Goal: Information Seeking & Learning: Learn about a topic

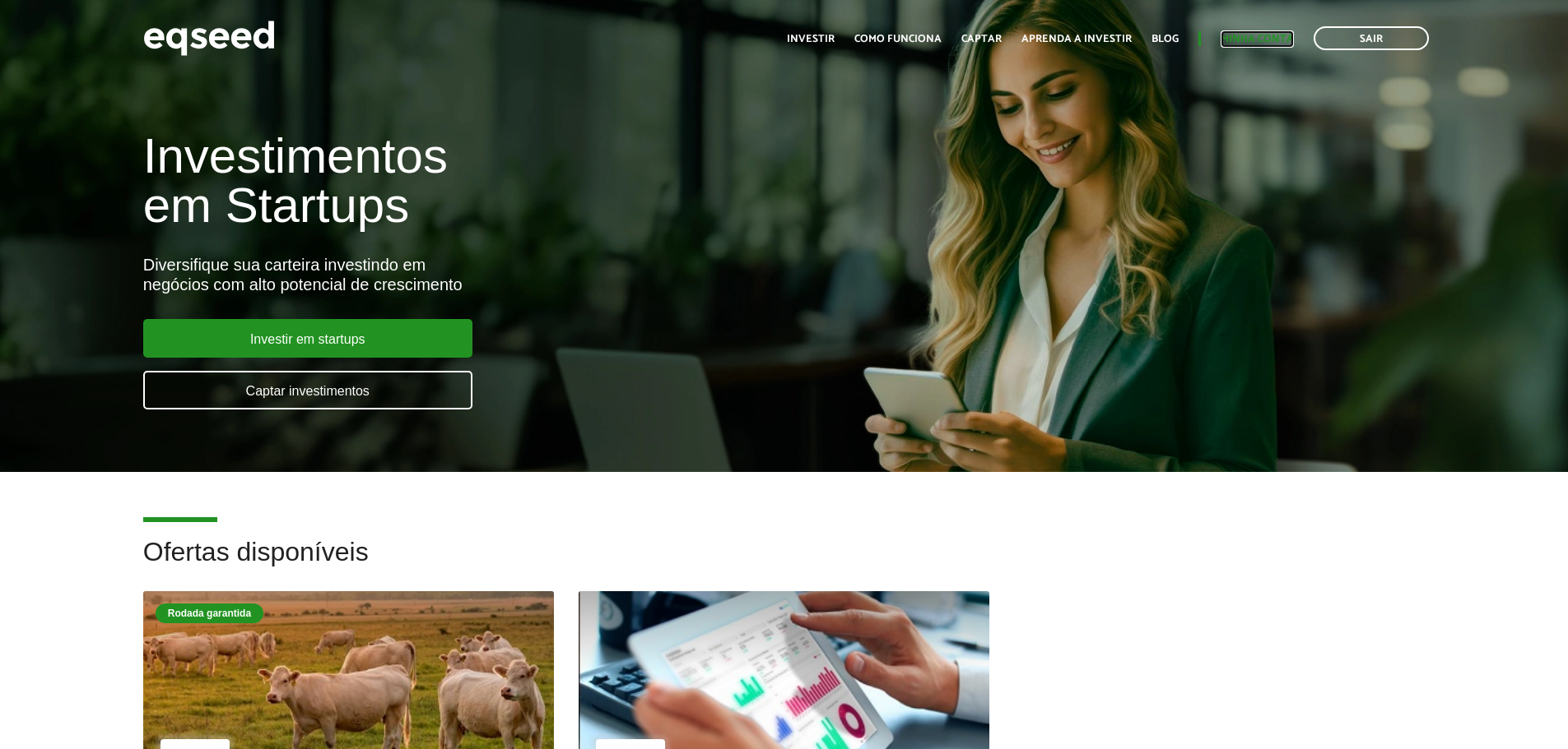
click at [1255, 43] on link "Minha conta" at bounding box center [1257, 39] width 74 height 11
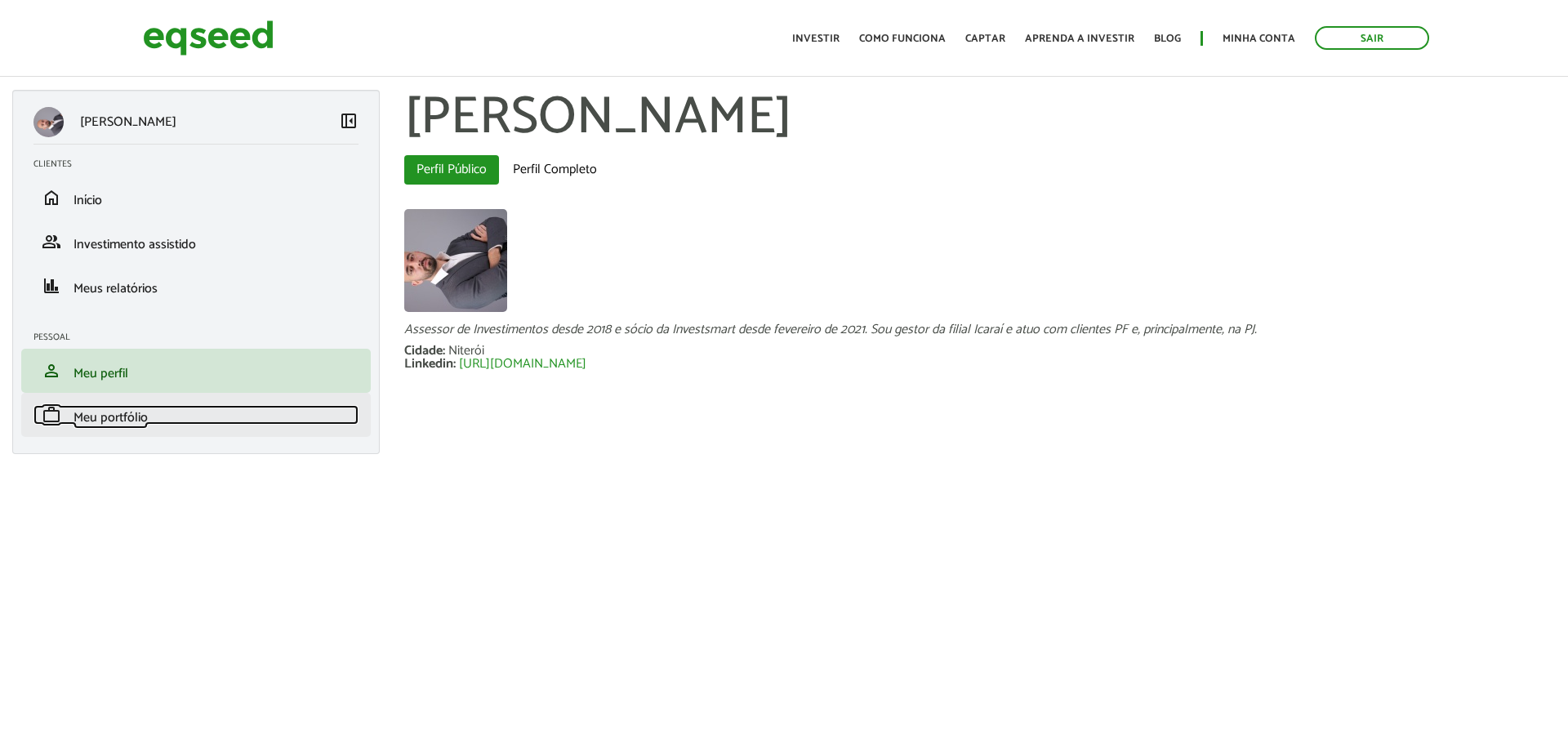
click at [162, 420] on link "work Meu portfólio" at bounding box center [196, 414] width 325 height 19
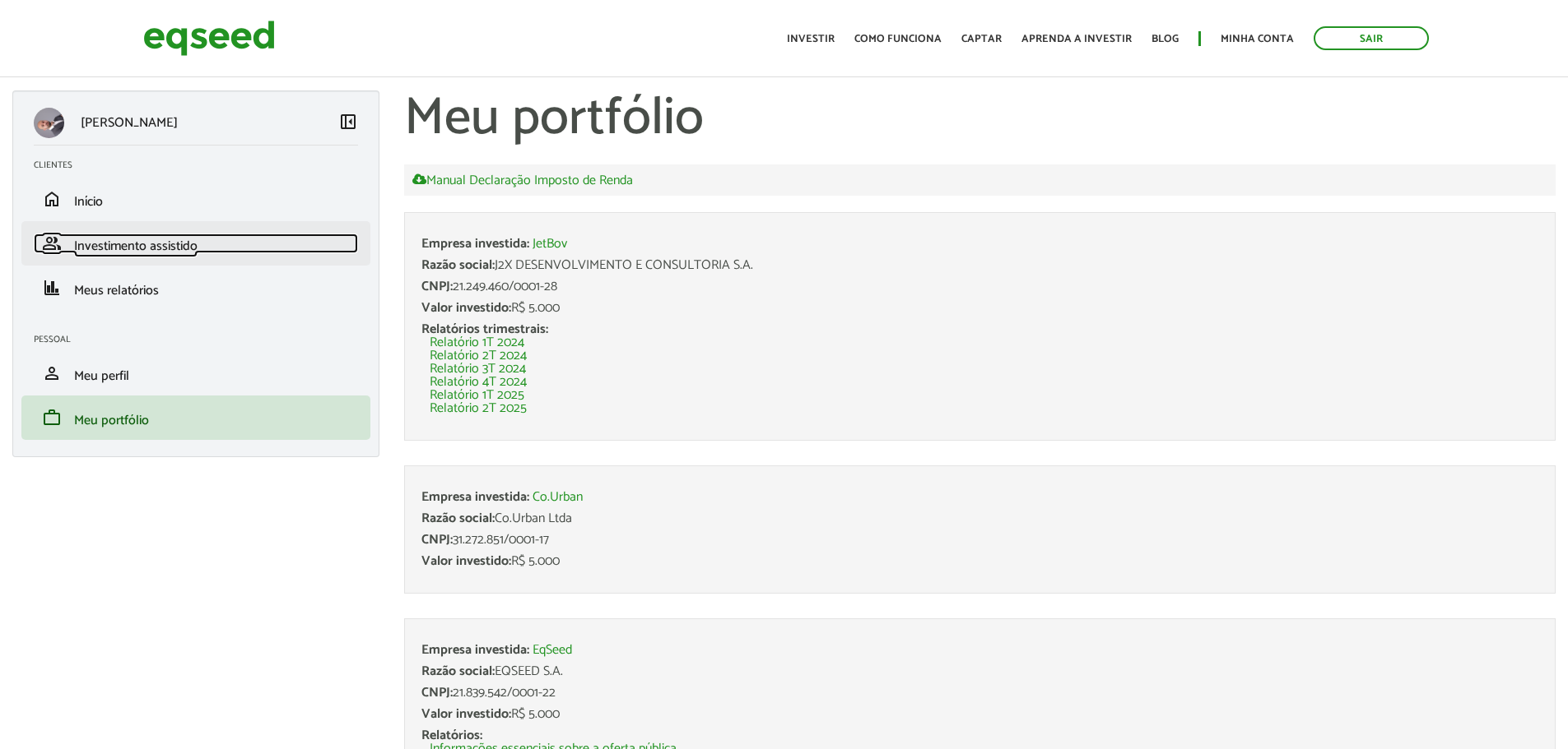
click at [157, 244] on span "Investimento assistido" at bounding box center [136, 247] width 123 height 22
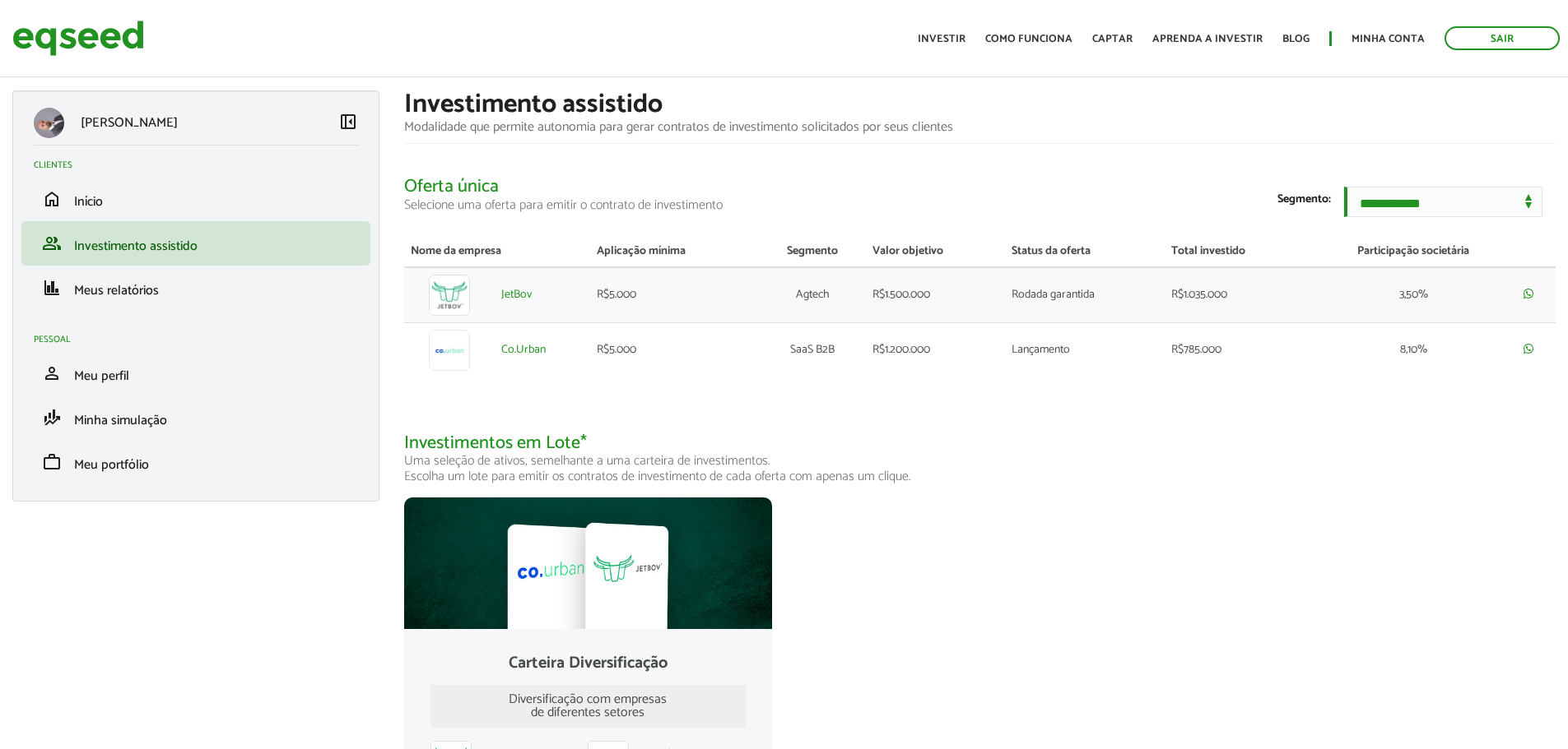
click at [177, 123] on p "[PERSON_NAME]" at bounding box center [128, 122] width 97 height 16
click at [126, 380] on span "Meu perfil" at bounding box center [101, 376] width 55 height 22
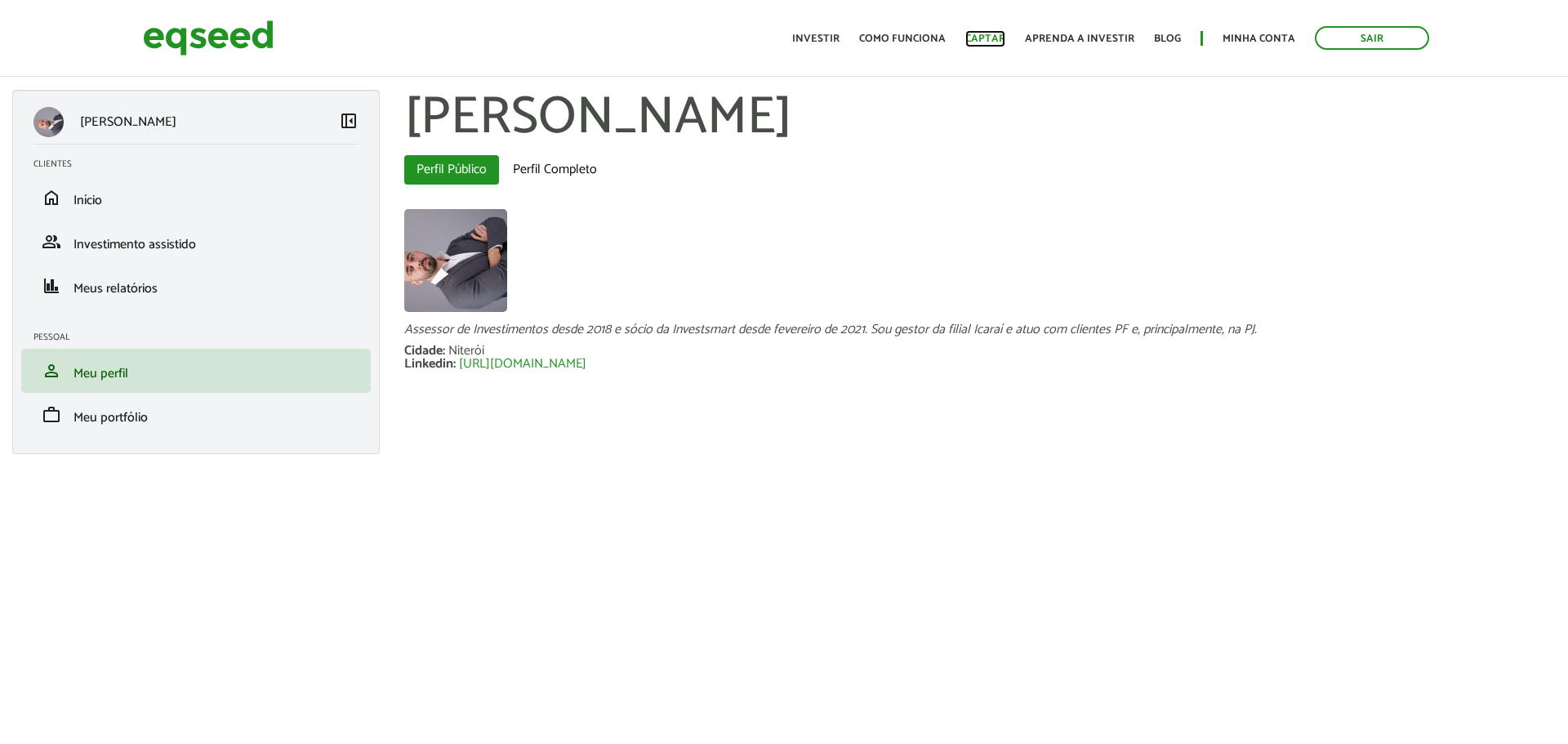
click at [998, 34] on link "Captar" at bounding box center [985, 39] width 40 height 11
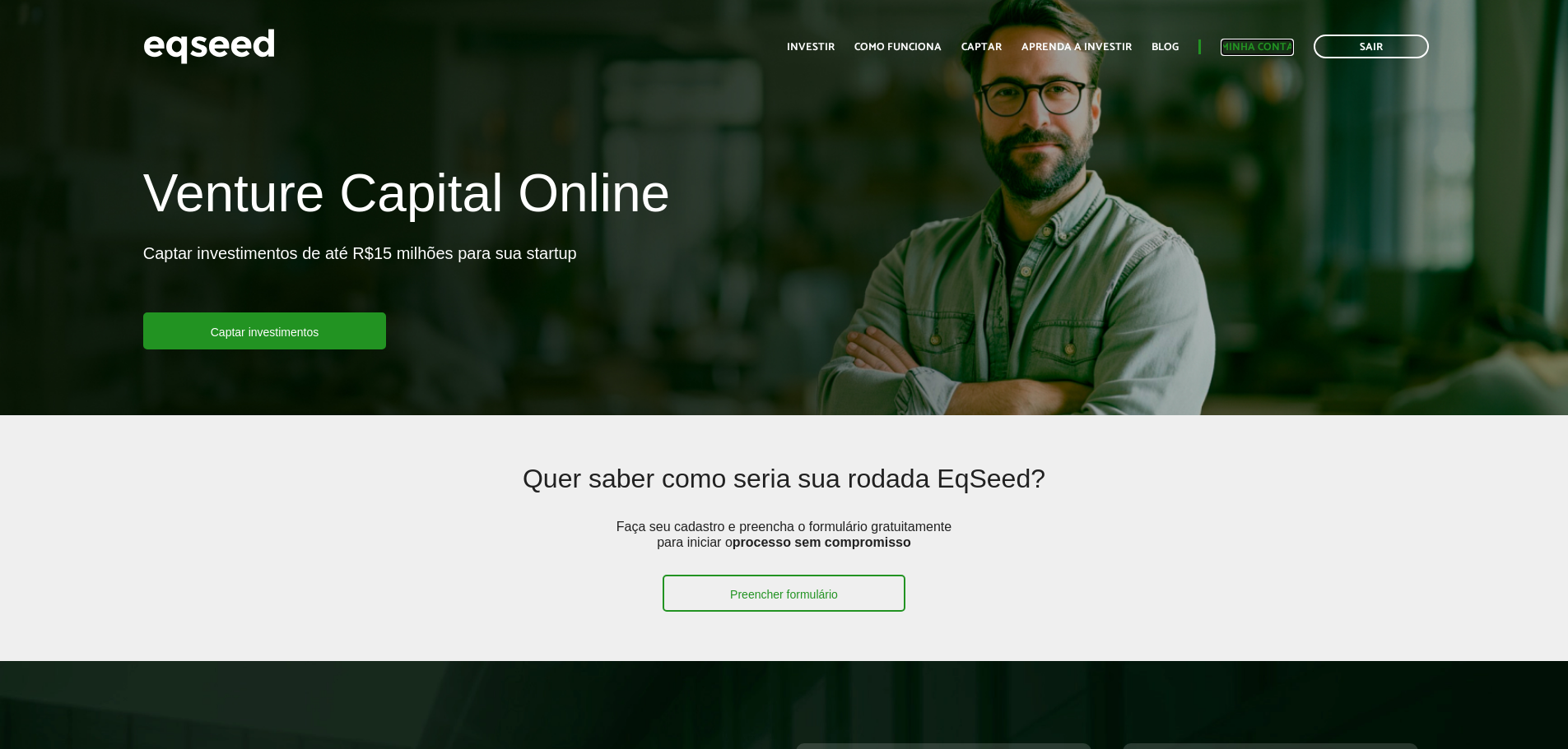
click at [1250, 45] on link "Minha conta" at bounding box center [1257, 47] width 74 height 11
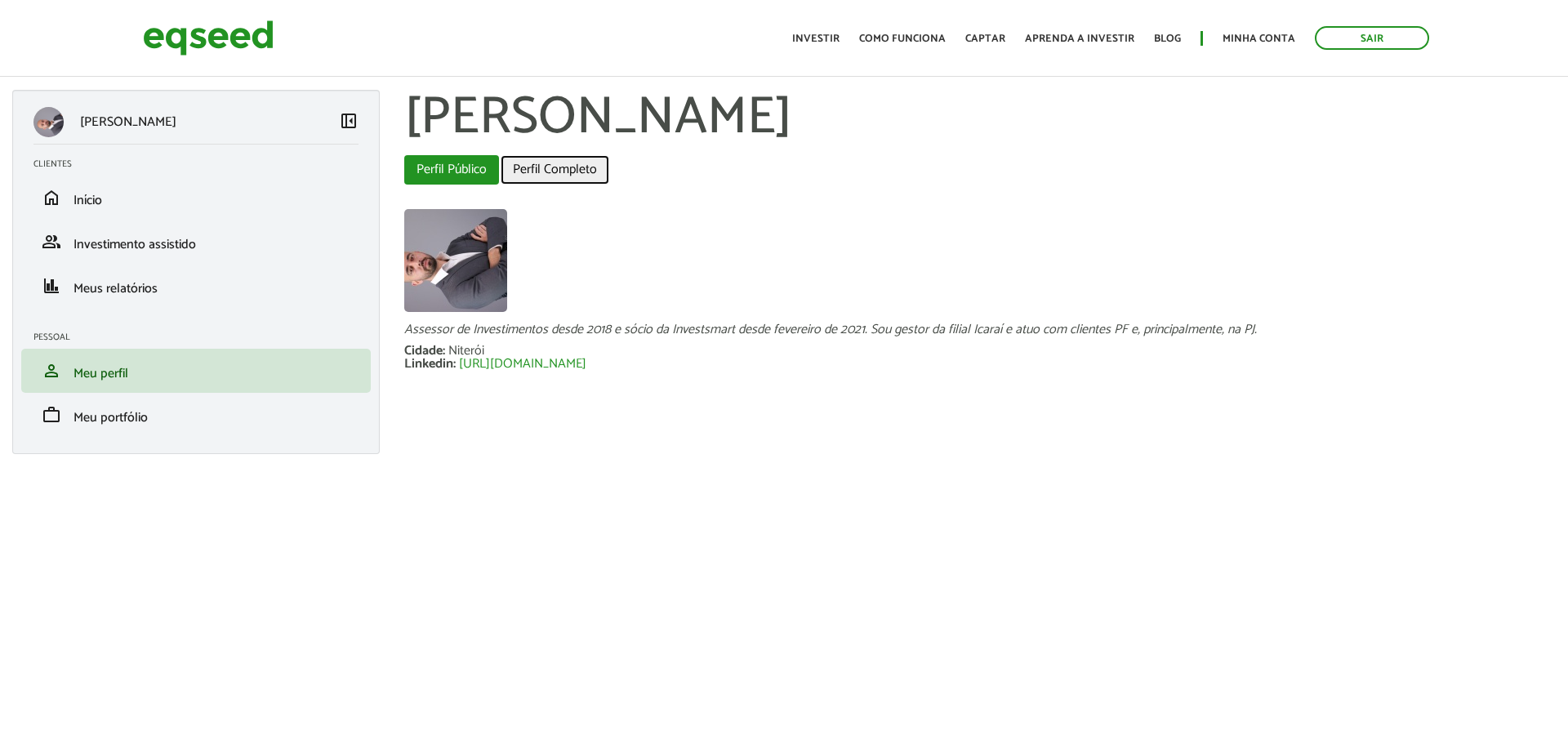
click at [599, 162] on link "Perfil Completo" at bounding box center [555, 169] width 109 height 29
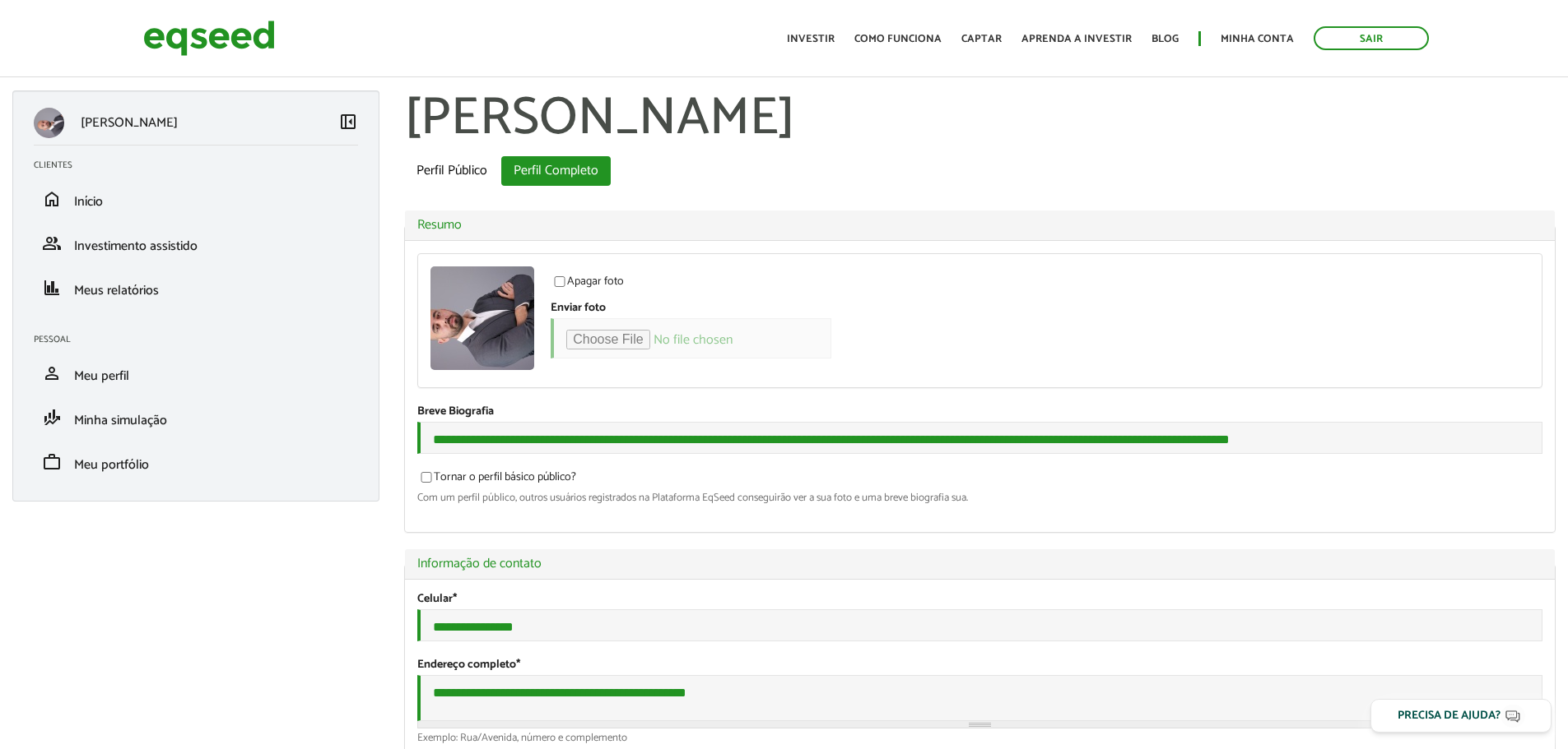
select select "***"
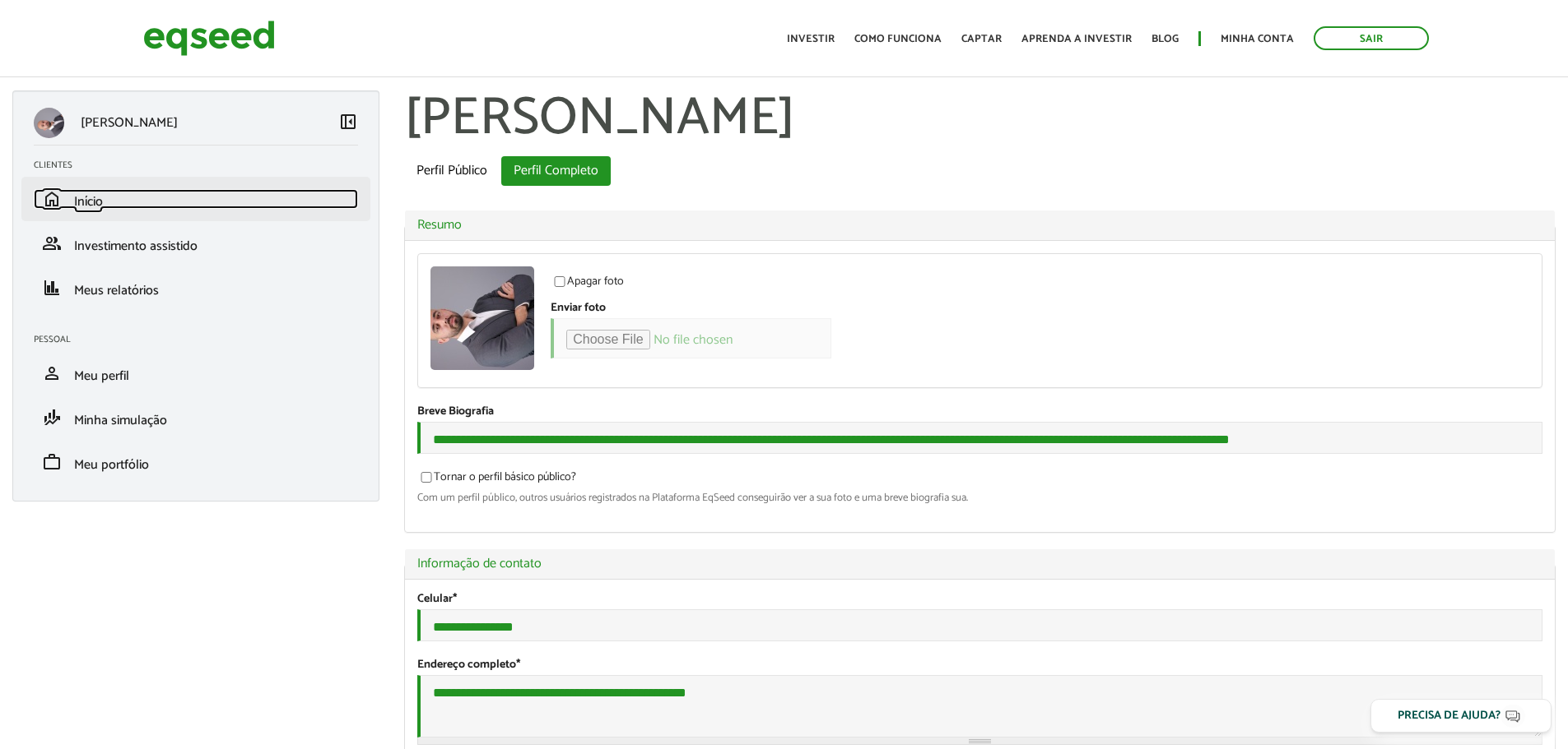
click at [103, 209] on span "Início" at bounding box center [89, 202] width 29 height 22
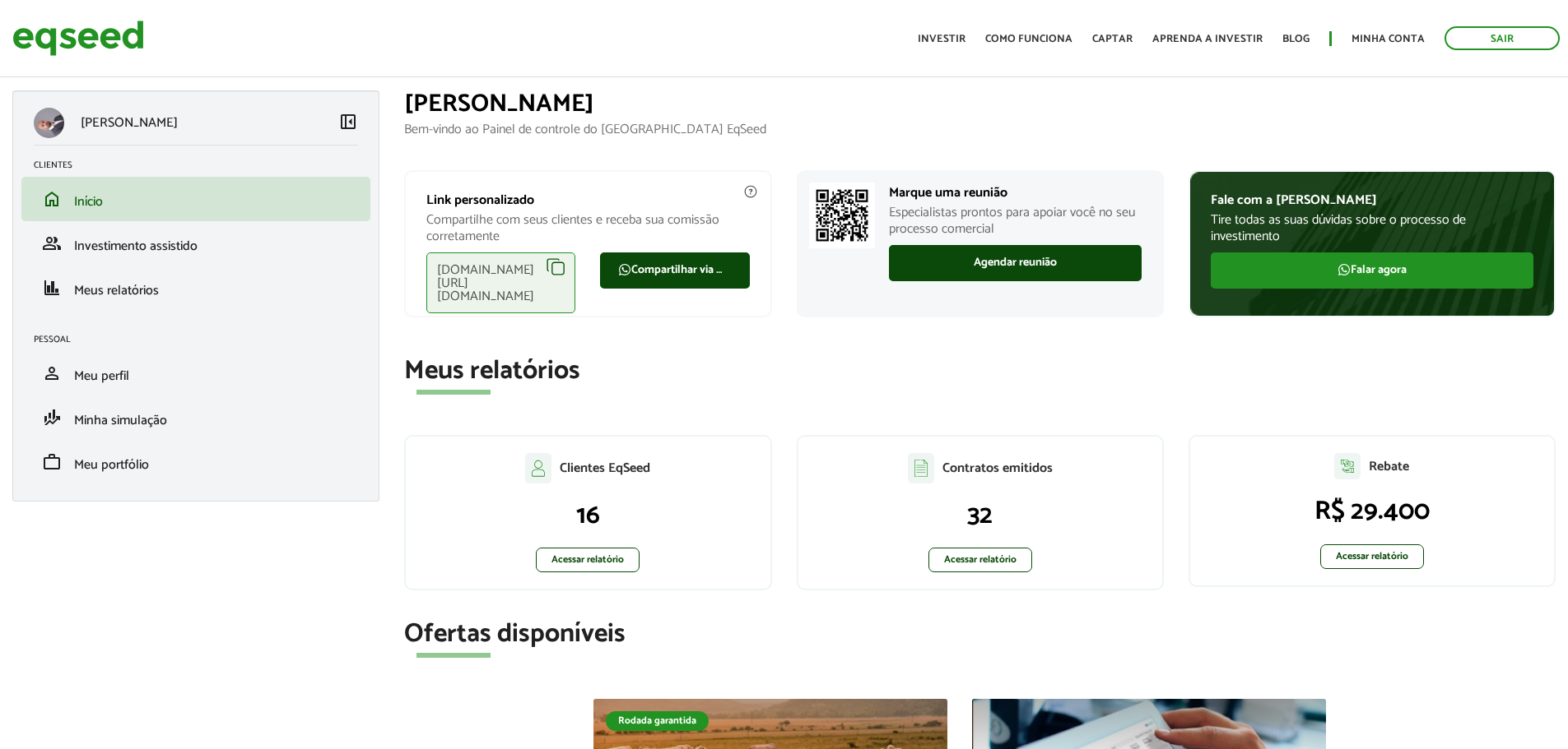
click at [555, 266] on div "eqseed.com/a/is/sergio.azevedo" at bounding box center [501, 283] width 149 height 61
click at [1374, 34] on link "Minha conta" at bounding box center [1387, 39] width 74 height 11
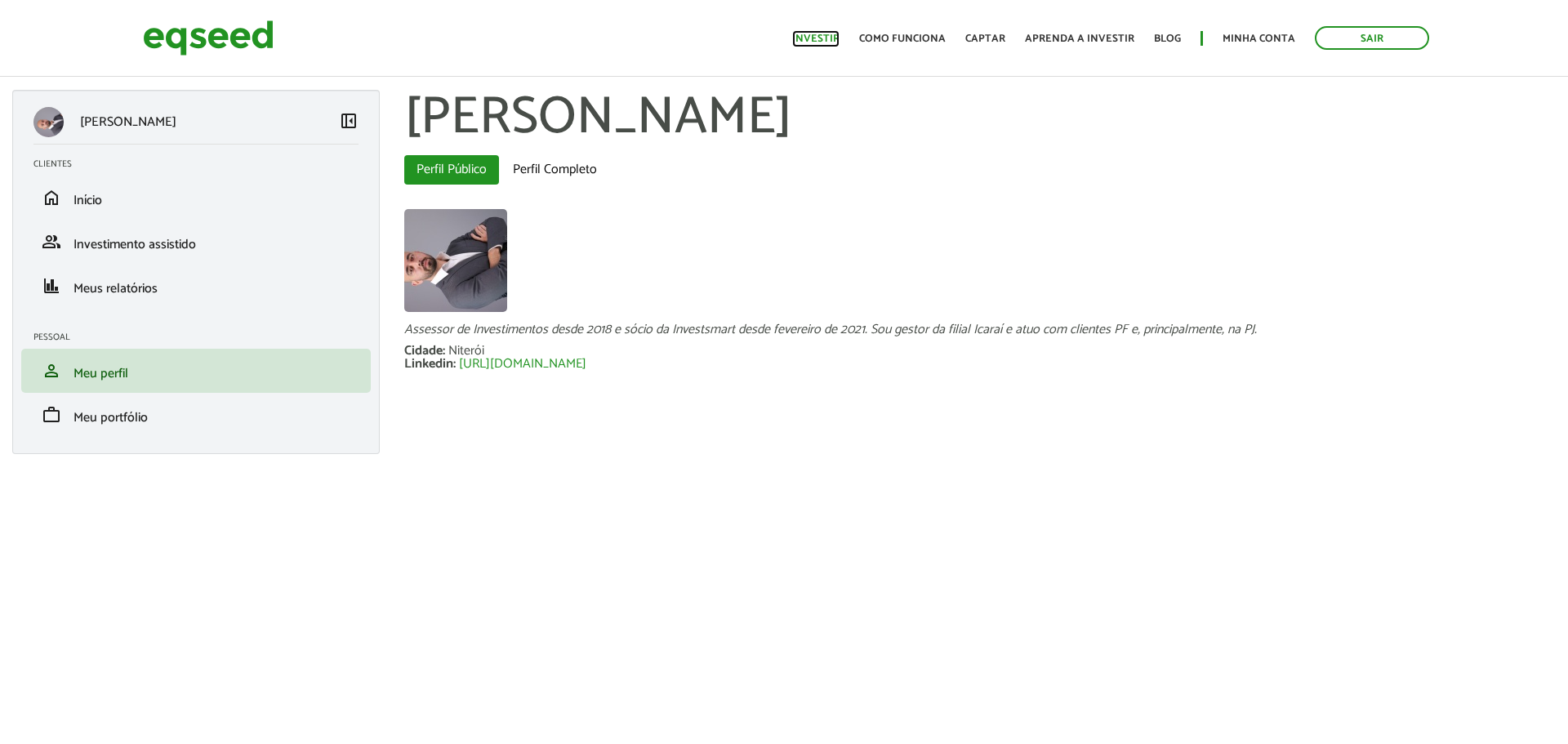
click at [812, 34] on link "Investir" at bounding box center [816, 39] width 47 height 11
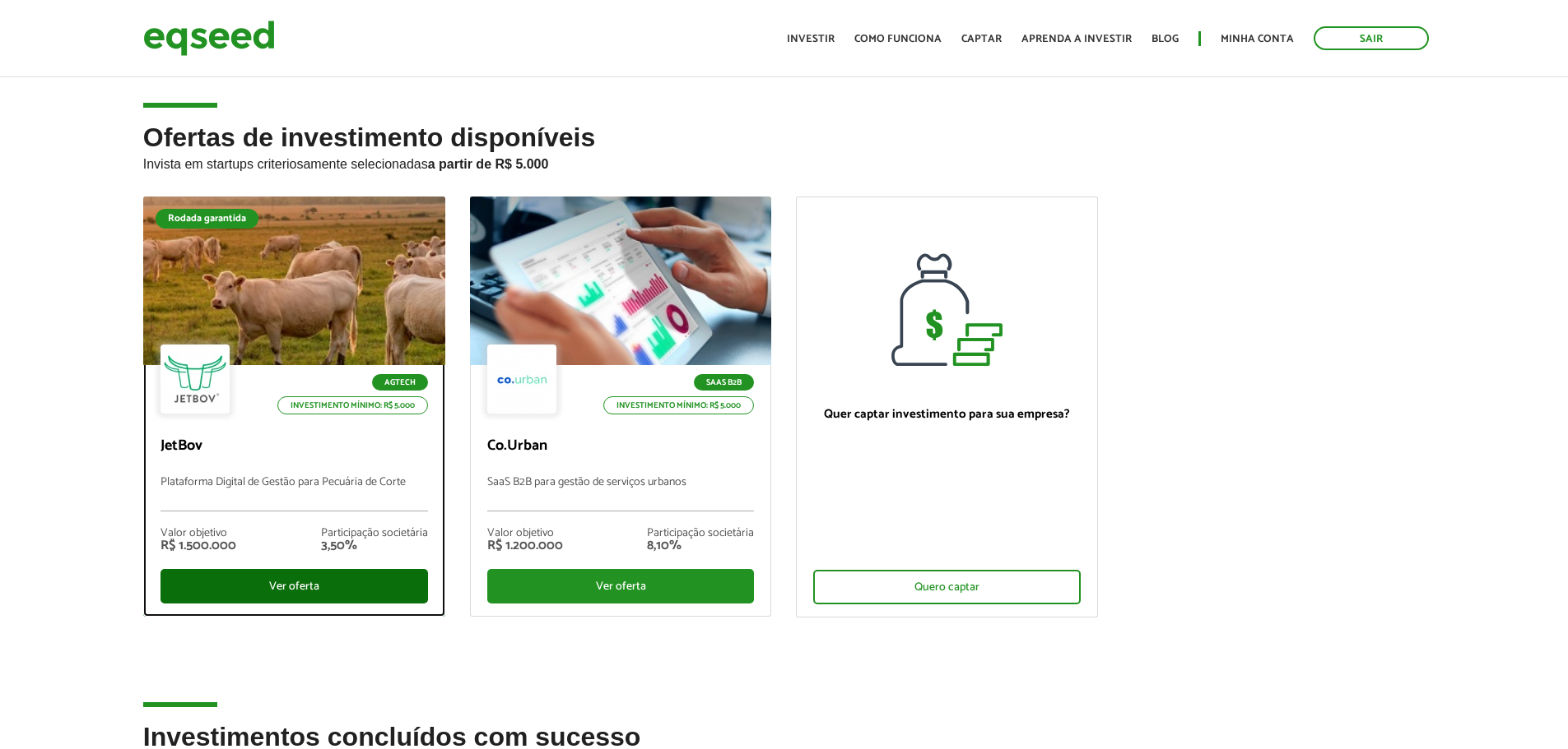
click at [312, 589] on div "Ver oferta" at bounding box center [294, 586] width 268 height 35
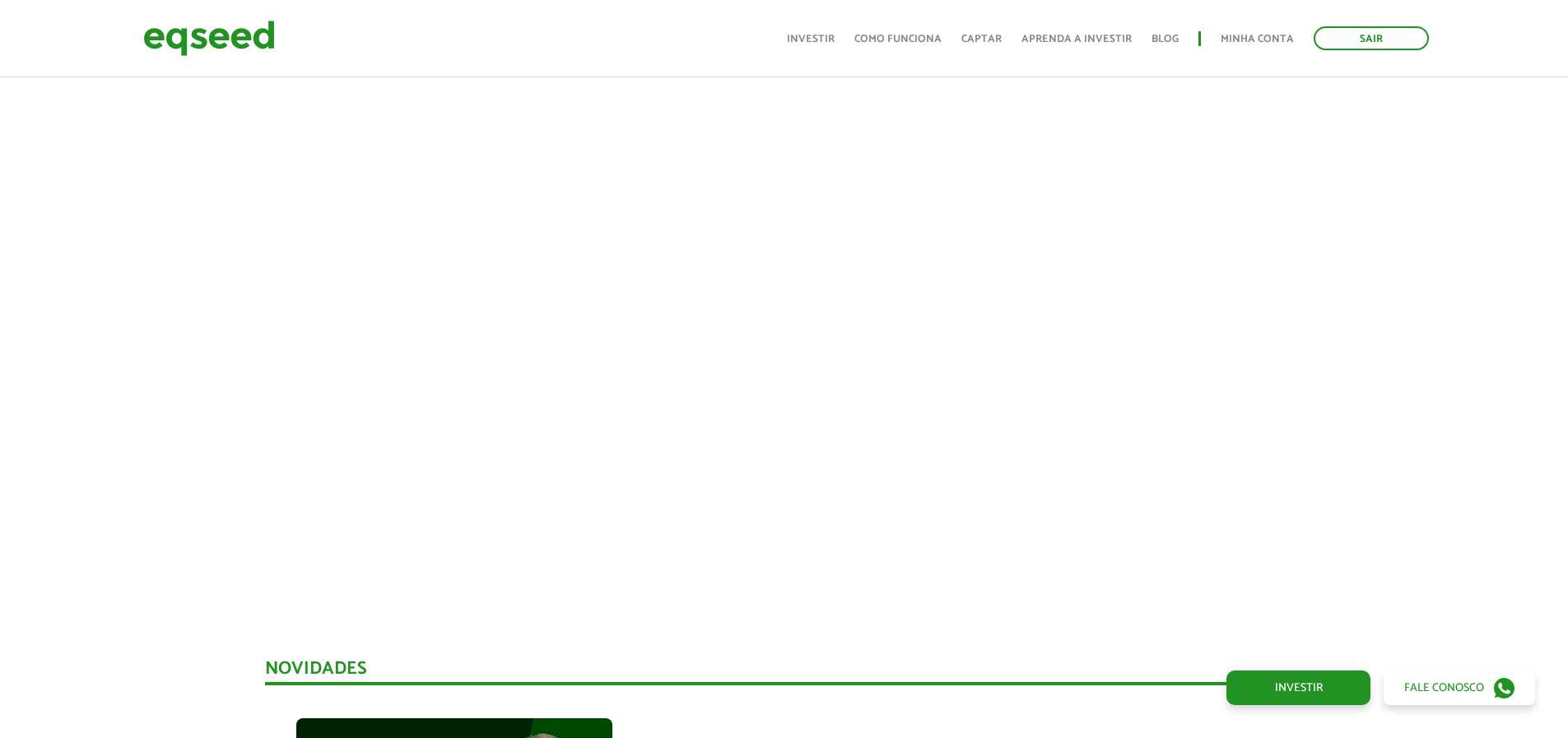
scroll to position [495, 0]
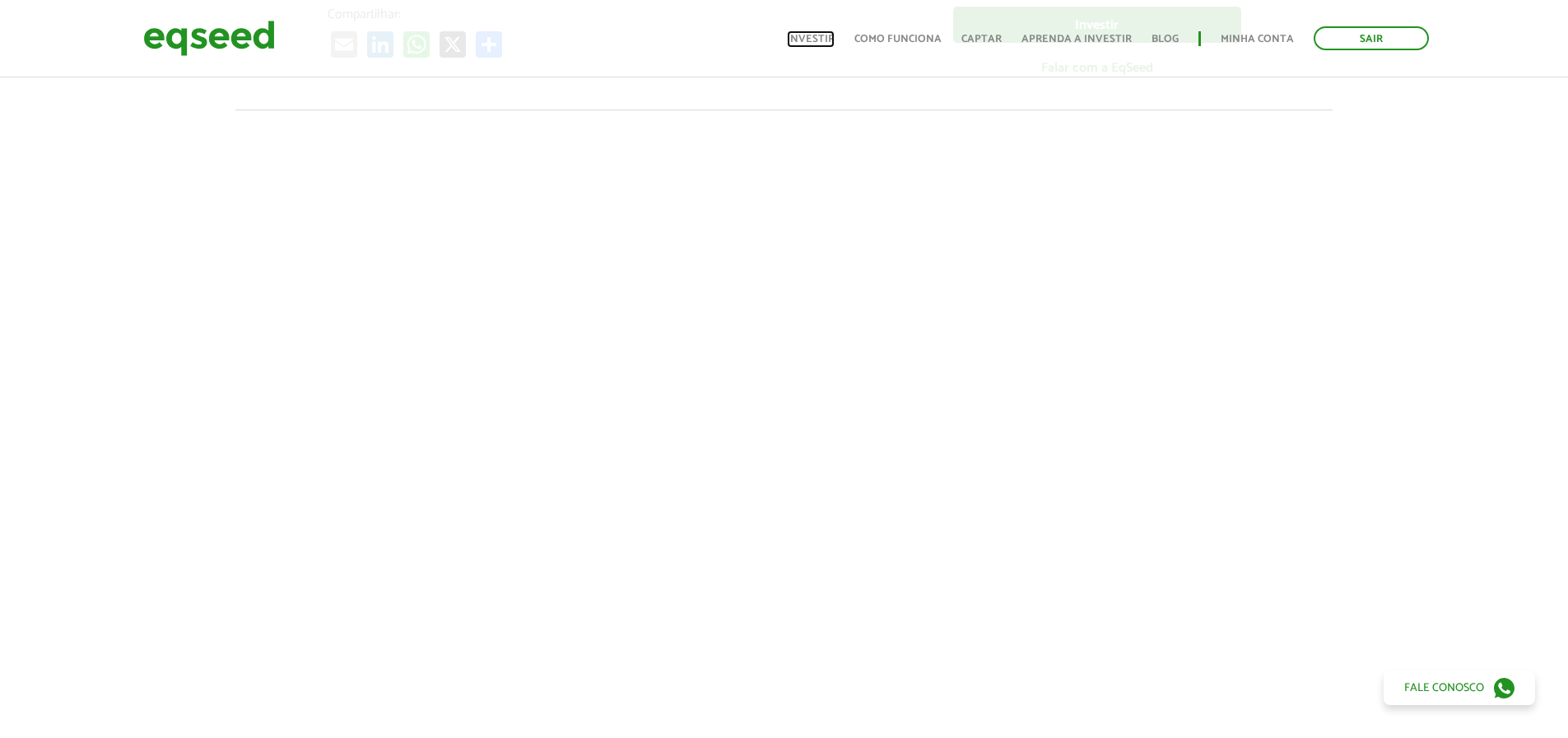
drag, startPoint x: 830, startPoint y: 42, endPoint x: 829, endPoint y: 7, distance: 35.0
click at [830, 42] on link "Investir" at bounding box center [810, 39] width 47 height 11
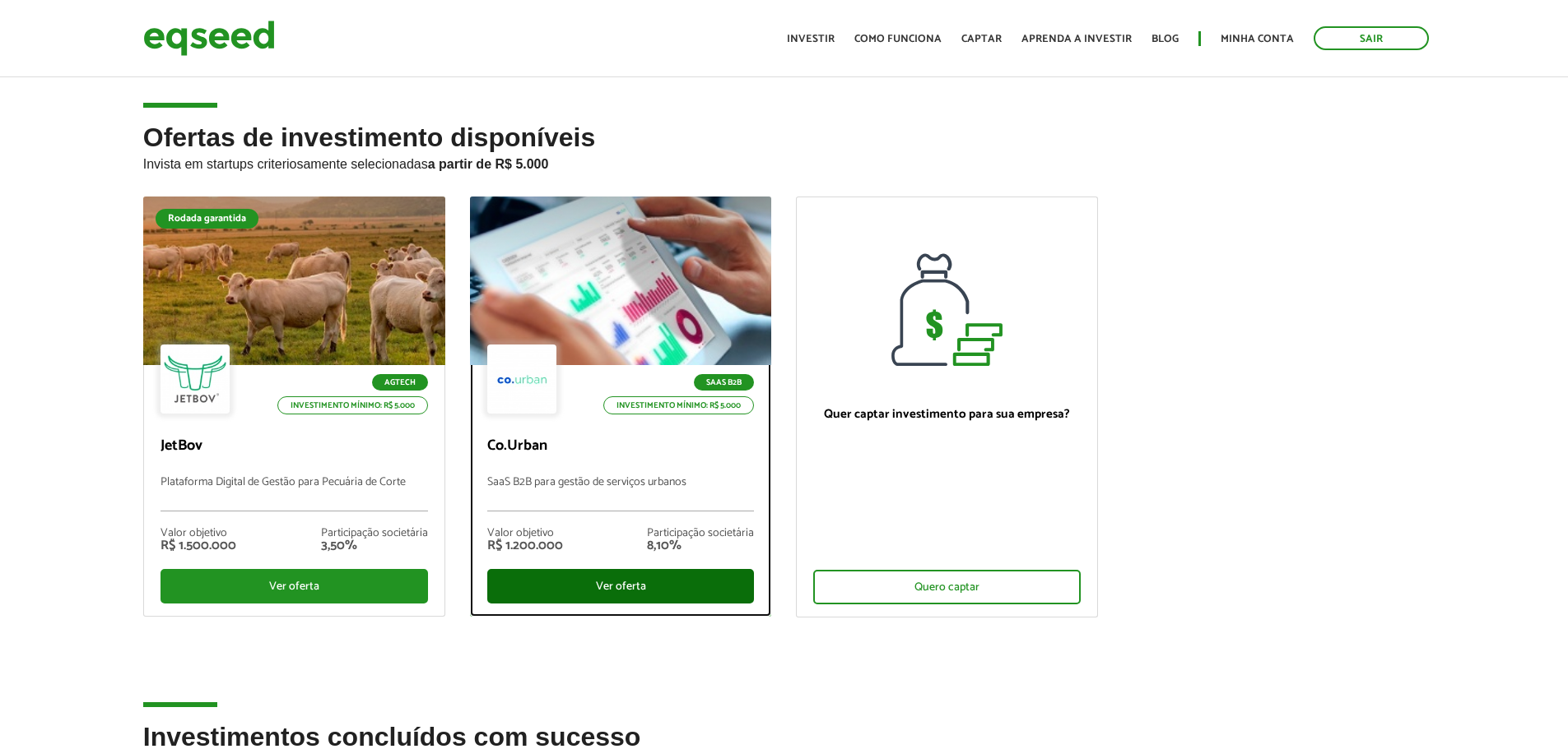
click at [600, 593] on div "Ver oferta" at bounding box center [621, 586] width 268 height 35
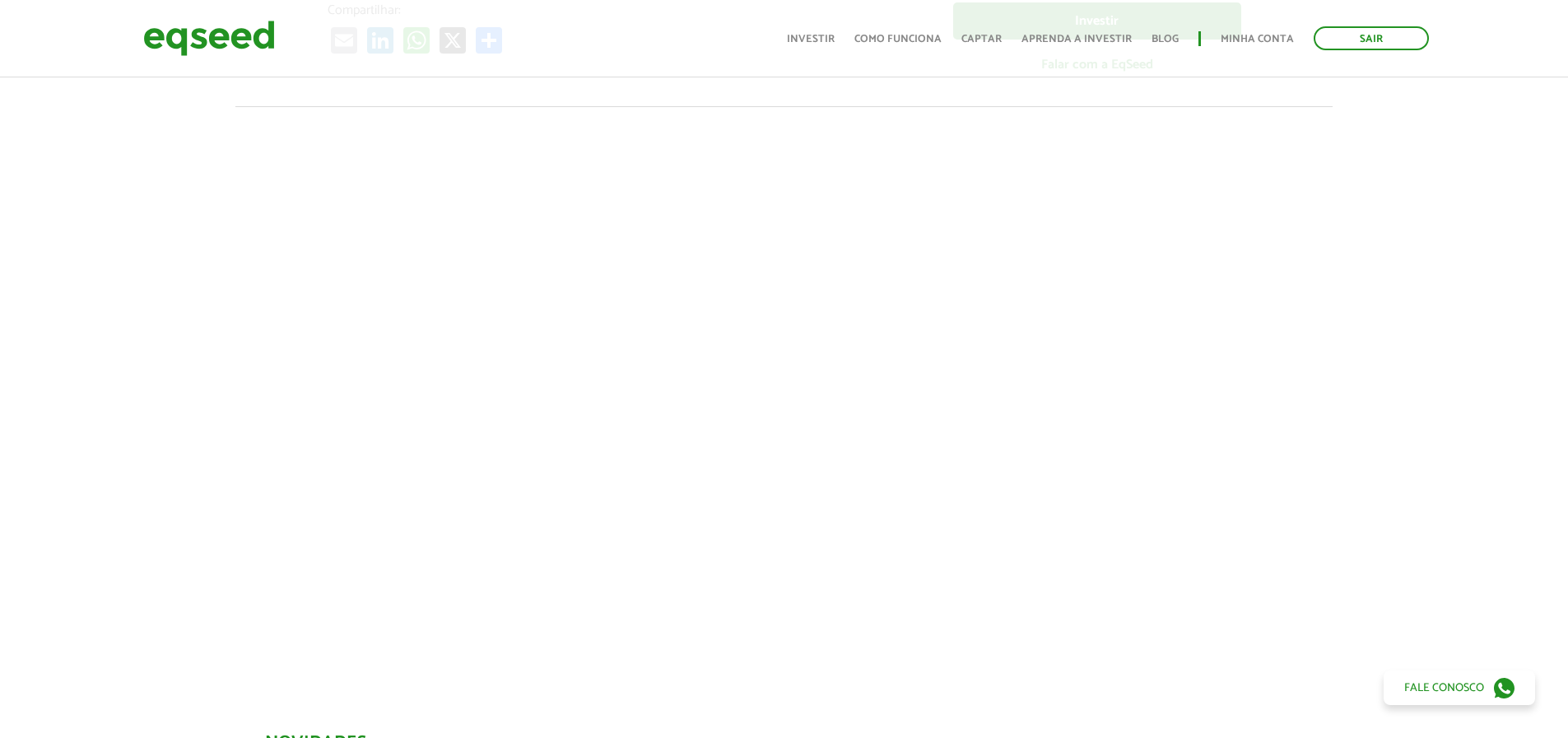
scroll to position [494, 0]
click at [819, 23] on div "Toggle navigation Início Investir Como funciona Captar Aprenda a investir Blog …" at bounding box center [1107, 38] width 658 height 44
click at [817, 36] on link "Investir" at bounding box center [810, 39] width 47 height 11
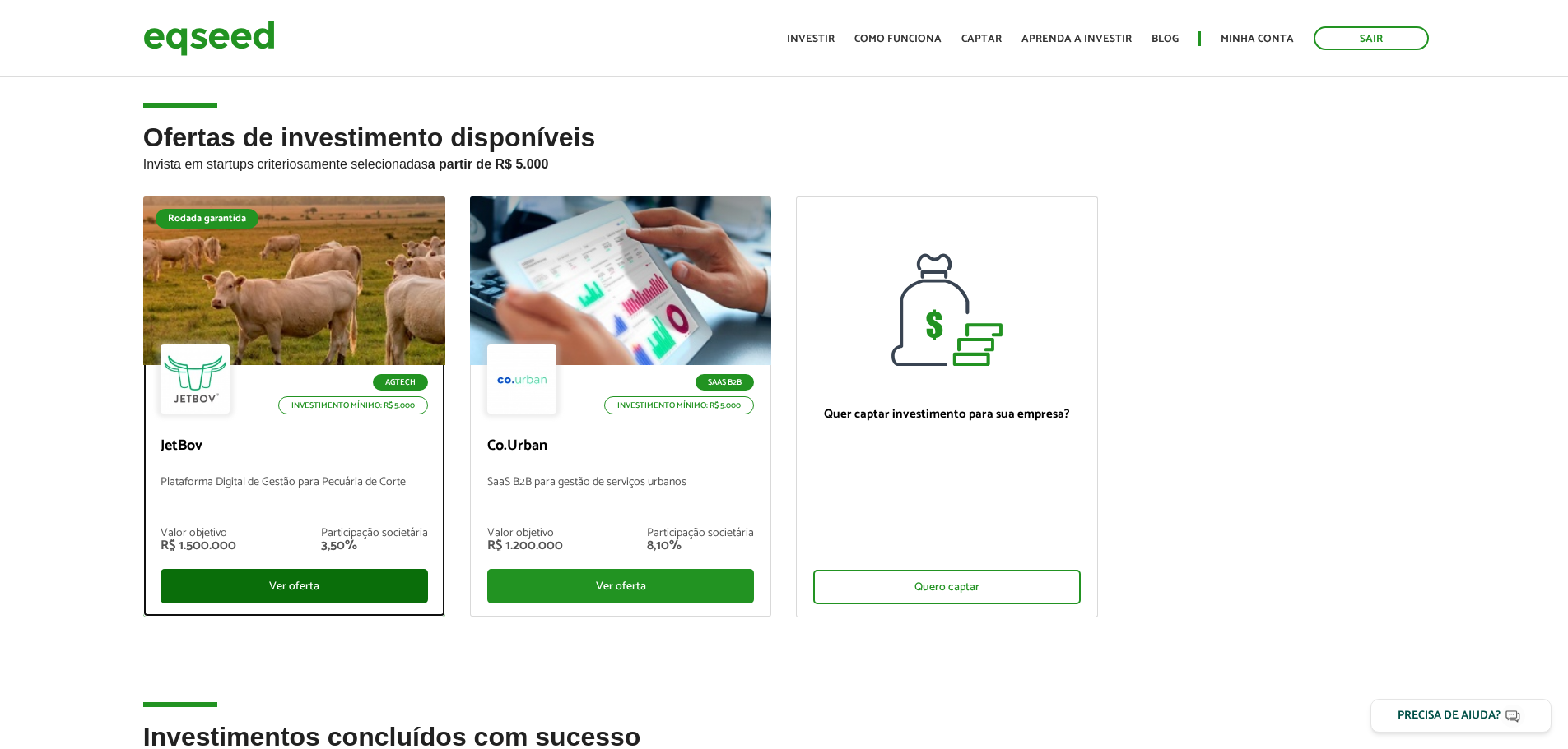
click at [248, 578] on div "Ver oferta" at bounding box center [294, 586] width 268 height 35
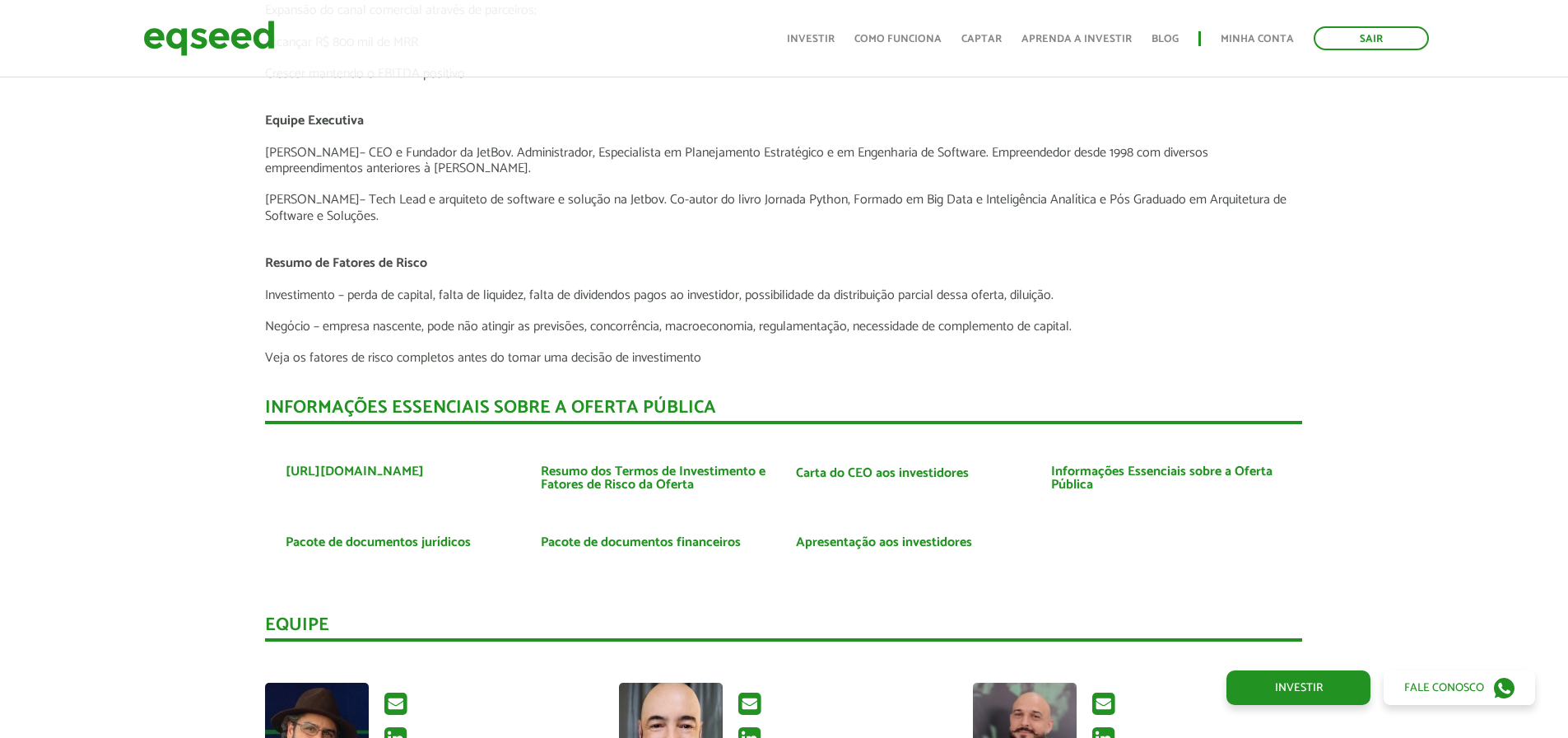
scroll to position [3615, 0]
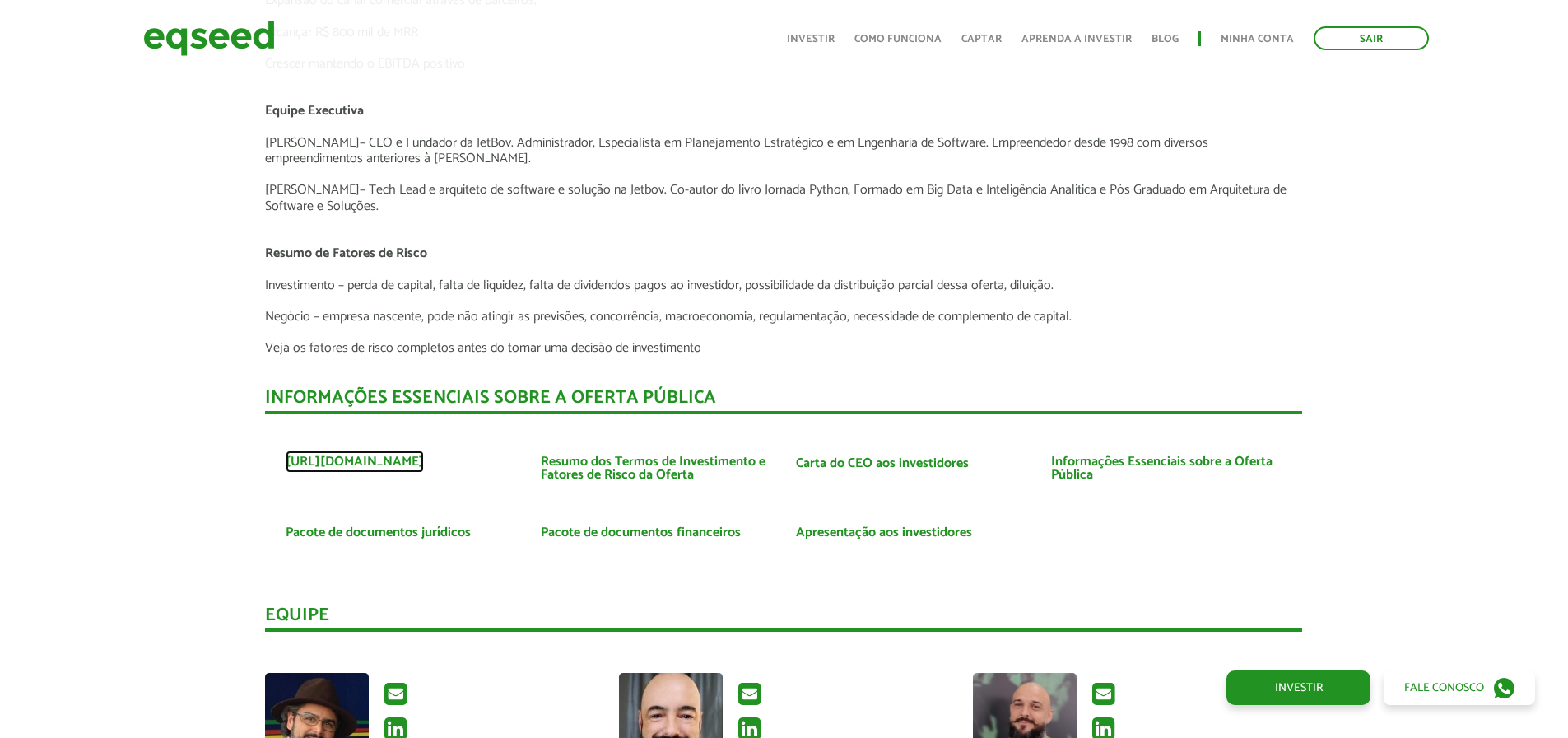
click at [368, 465] on link "https://www.jetbov.com" at bounding box center [355, 462] width 139 height 14
click at [621, 463] on link "Resumo dos Termos de Investimento e Fatores de Risco da Oferta" at bounding box center [656, 468] width 231 height 26
click at [836, 462] on link "Carta do CEO aos investidores" at bounding box center [882, 464] width 173 height 14
click at [1074, 462] on link "Informações Essenciais sobre a Oferta Pública" at bounding box center [1166, 468] width 231 height 26
click at [371, 531] on link "Pacote de documentos jurídicos" at bounding box center [378, 533] width 185 height 14
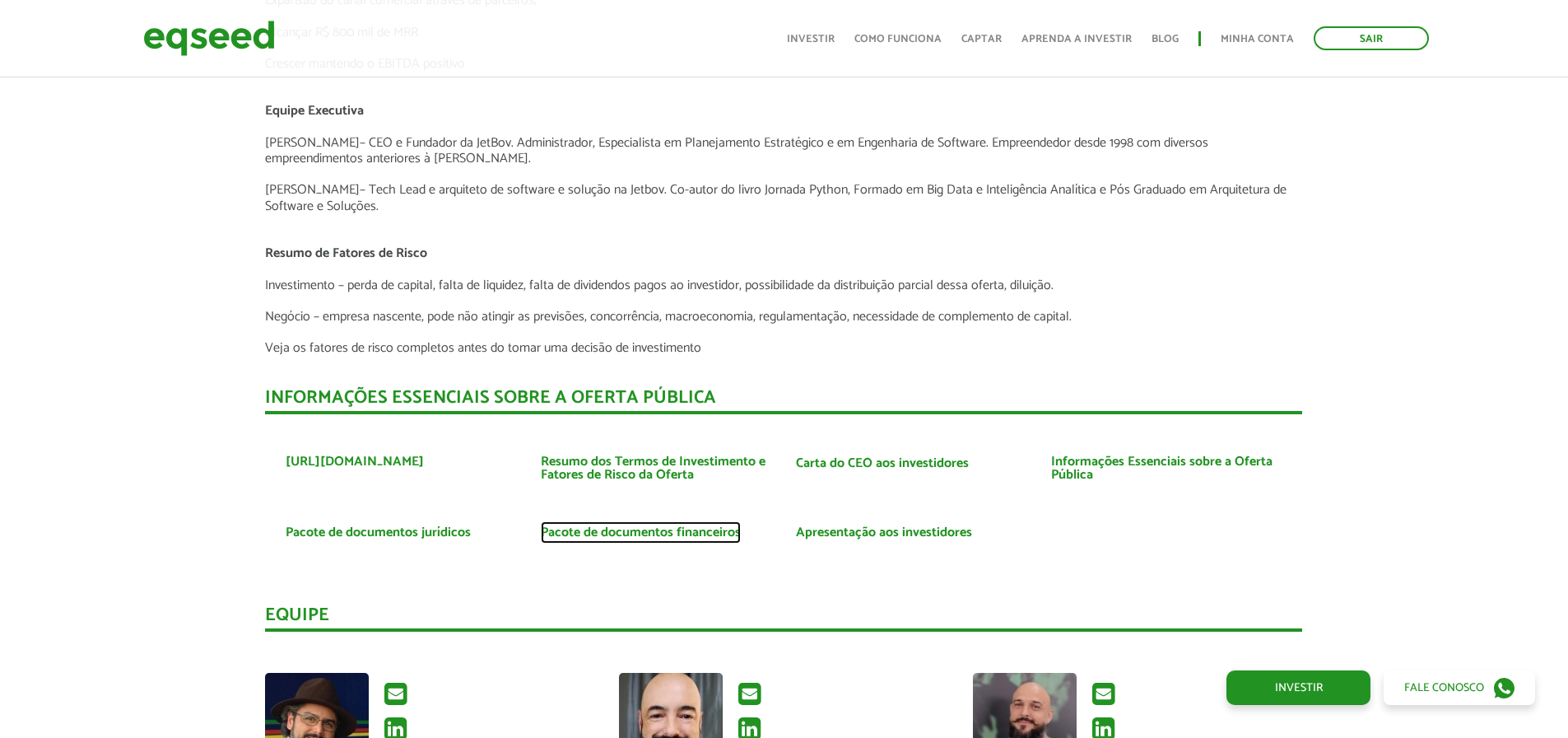
click at [621, 529] on link "Pacote de documentos financeiros" at bounding box center [640, 533] width 200 height 14
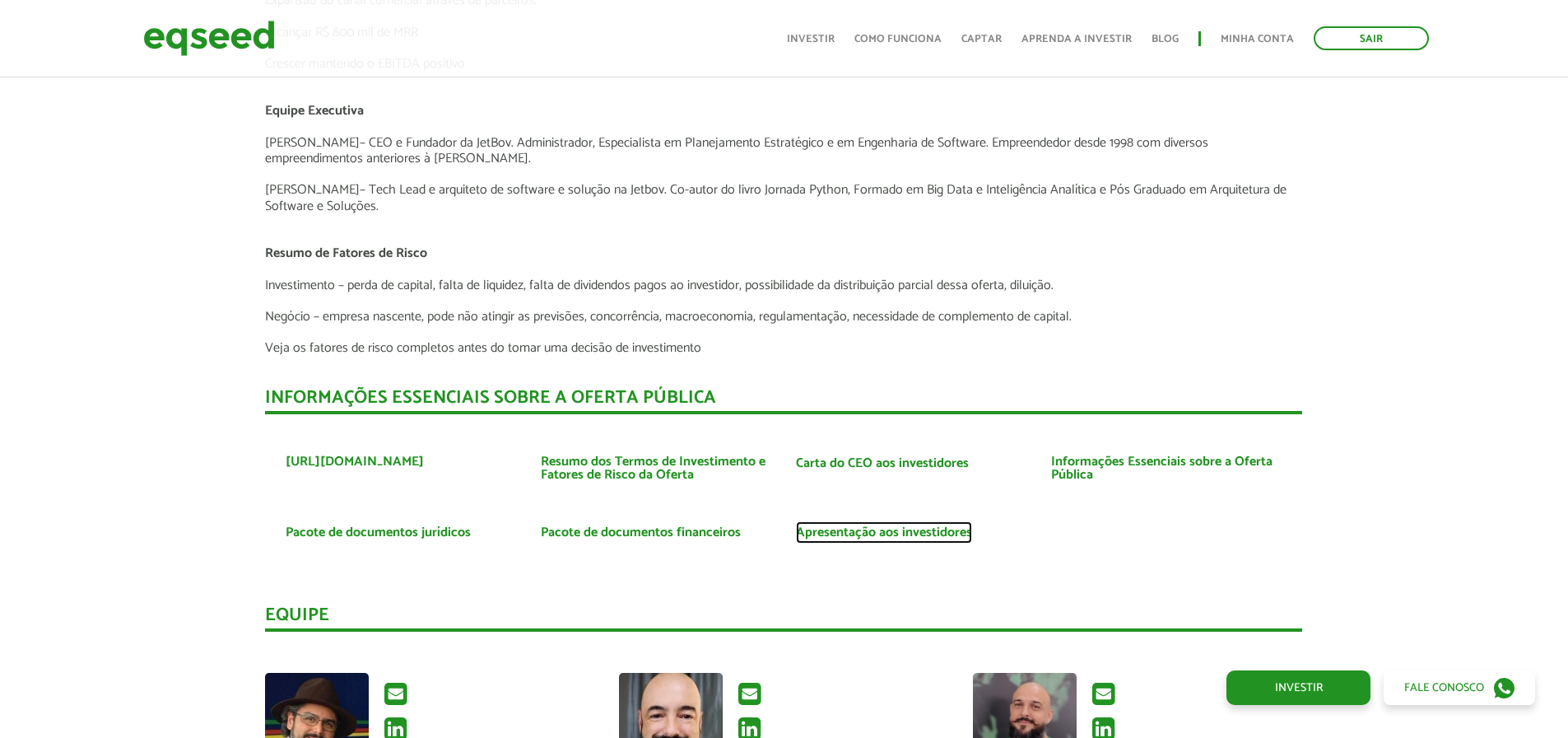
click at [880, 529] on link "Apresentação aos investidores" at bounding box center [884, 533] width 176 height 14
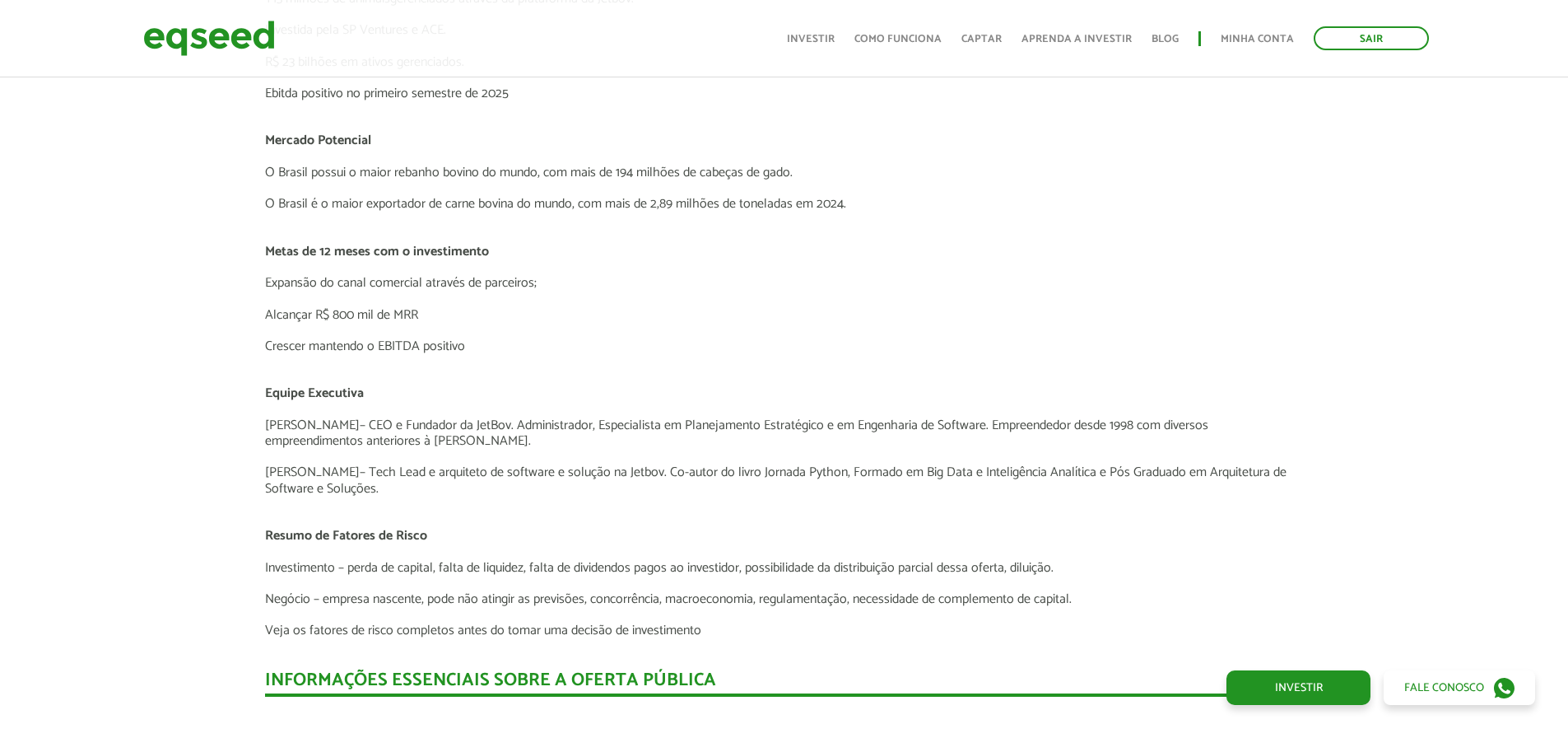
scroll to position [3121, 0]
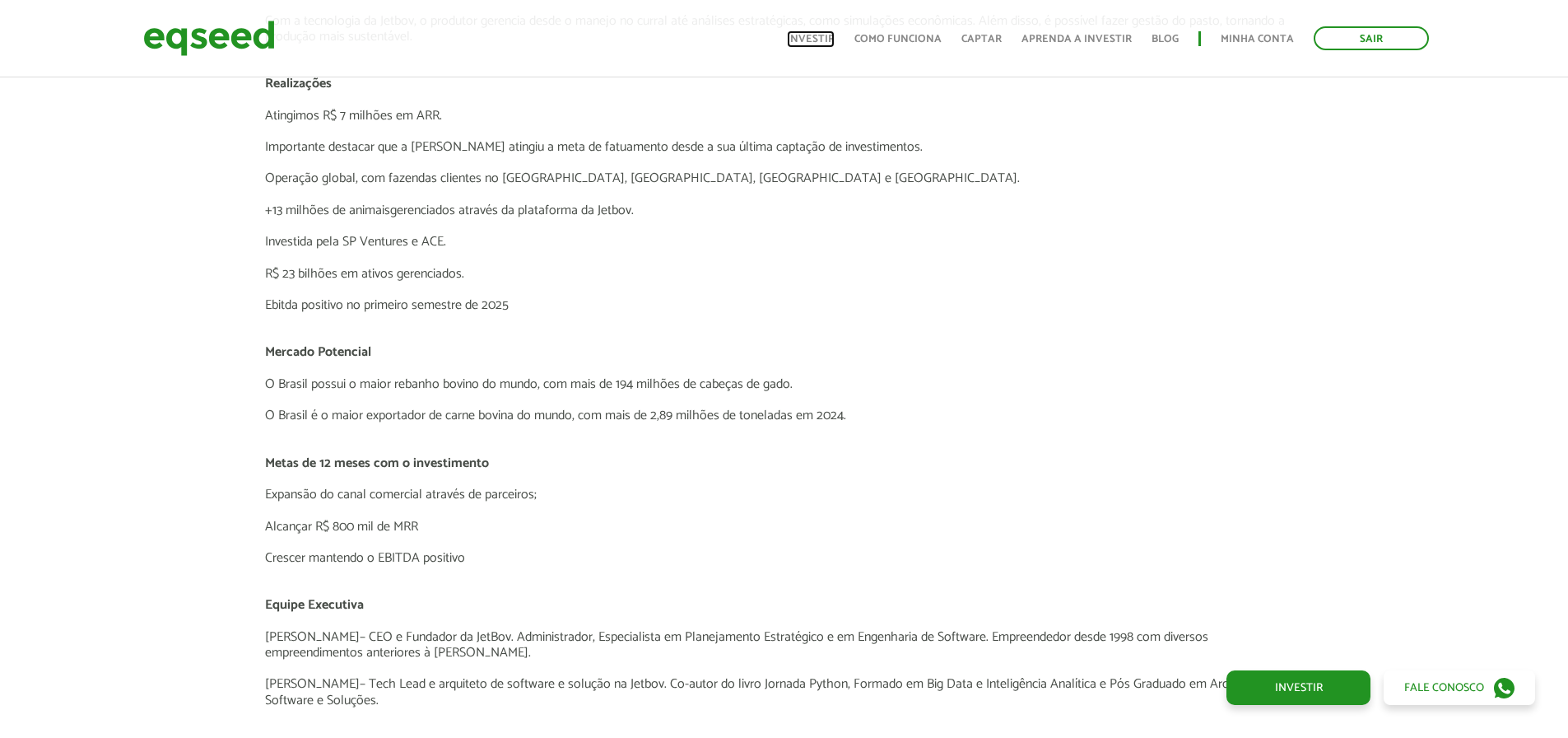
click at [835, 44] on link "Investir" at bounding box center [810, 39] width 47 height 11
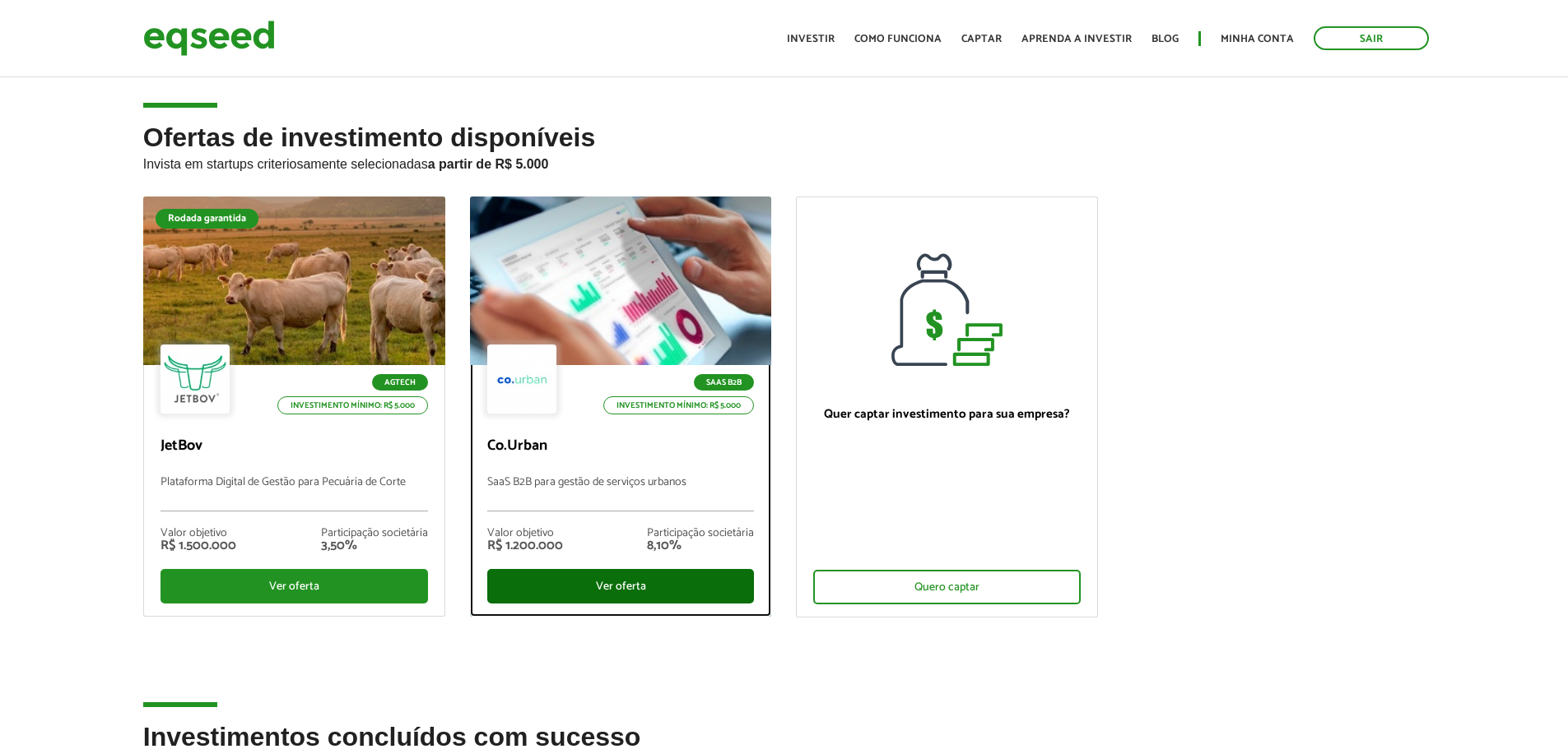
click at [615, 586] on div "Ver oferta" at bounding box center [621, 586] width 268 height 35
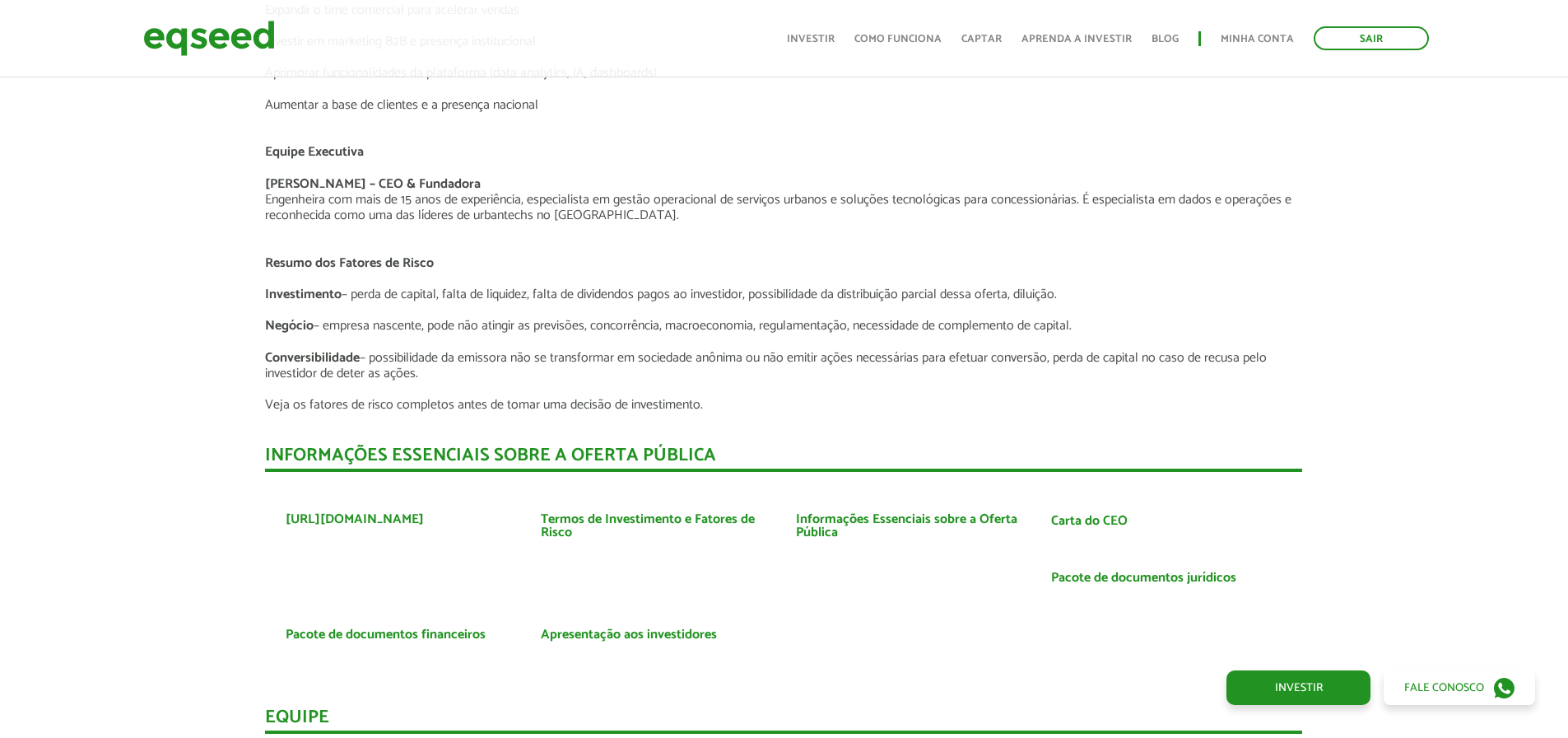
scroll to position [2882, 0]
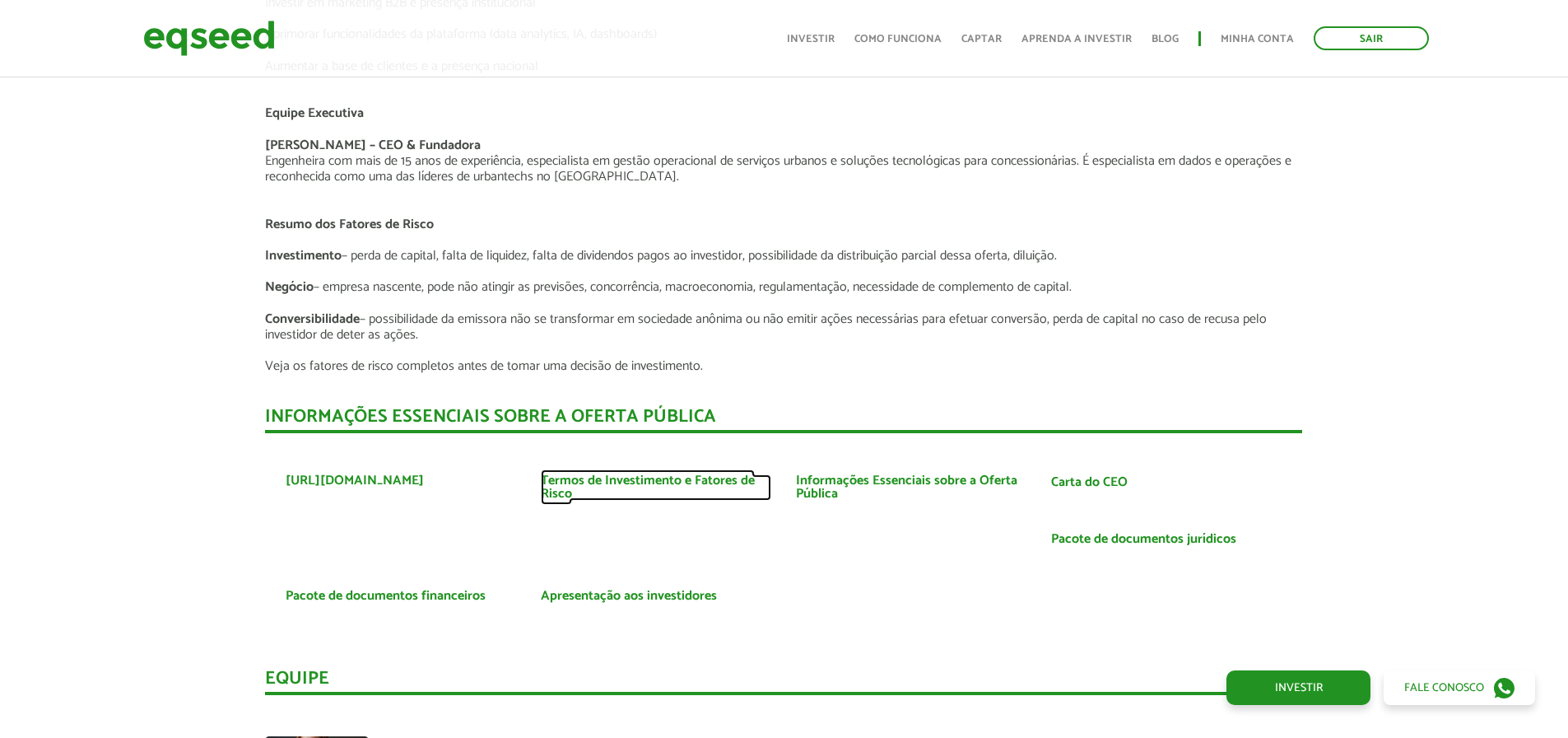
click at [591, 482] on link "Termos de Investimento e Fatores de Risco" at bounding box center [656, 487] width 231 height 26
click at [895, 483] on link "Informações Essenciais sobre a Oferta Pública" at bounding box center [911, 487] width 231 height 26
click at [1065, 482] on link "Carta do CEO" at bounding box center [1089, 483] width 77 height 14
click at [406, 593] on link "Pacote de documentos financeiros" at bounding box center [385, 596] width 200 height 14
click at [651, 590] on link "Apresentação aos investidores" at bounding box center [629, 596] width 176 height 14
